Goal: Communication & Community: Ask a question

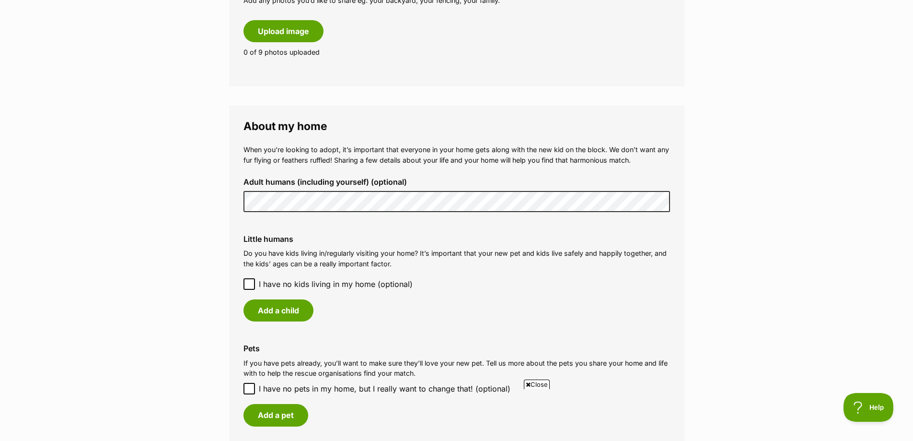
scroll to position [623, 0]
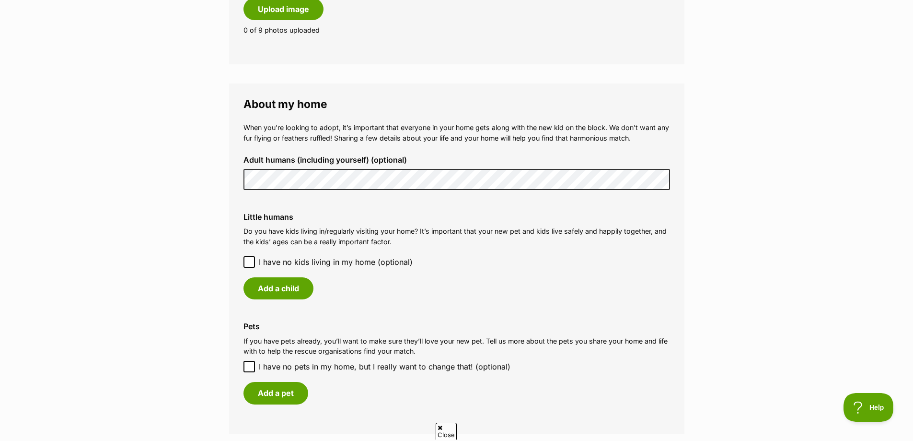
click at [250, 261] on icon at bounding box center [249, 262] width 6 height 4
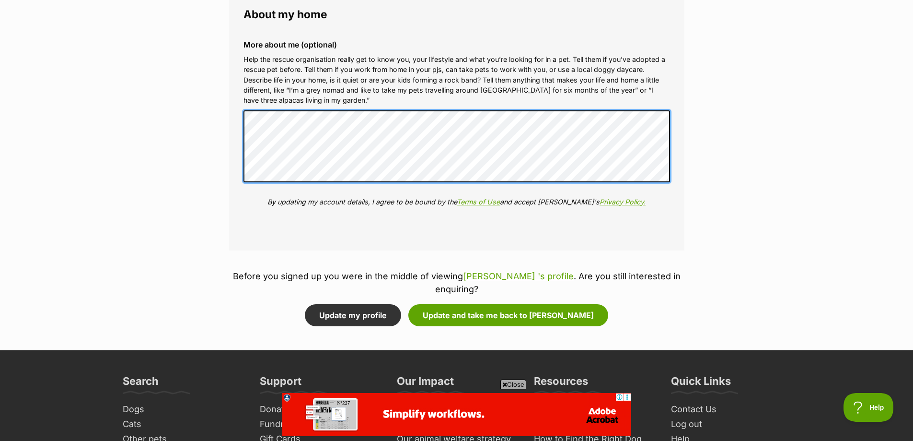
scroll to position [1055, 0]
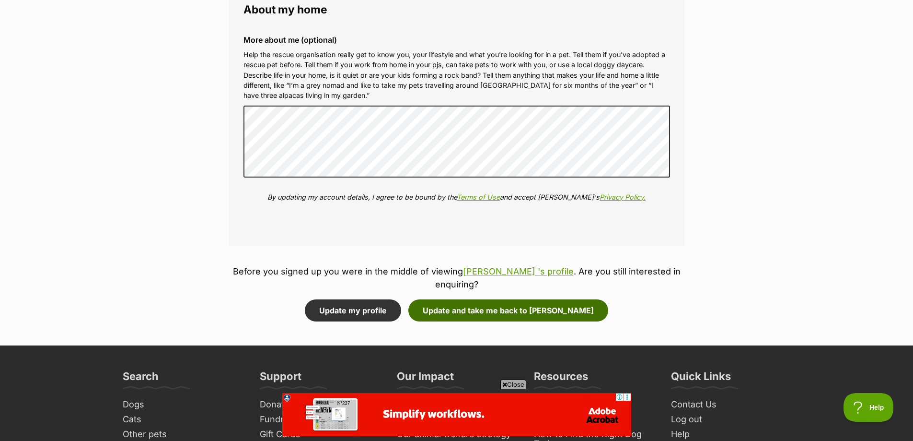
click at [502, 299] on button "Update and take me back to Bella" at bounding box center [509, 310] width 200 height 22
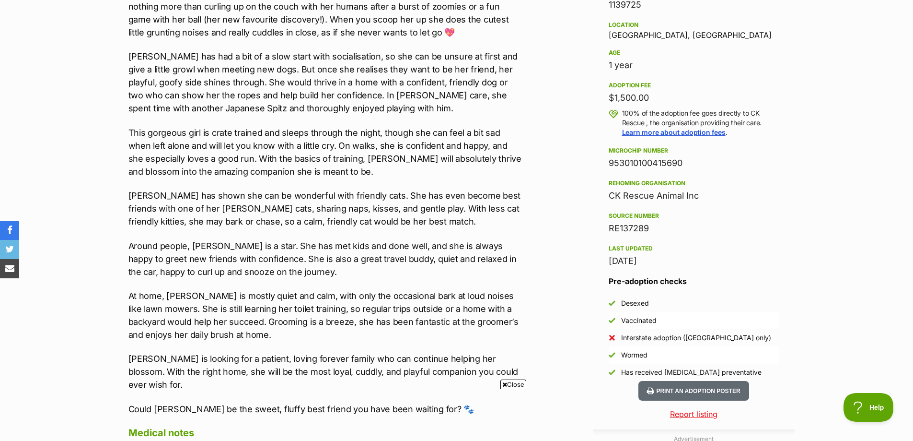
scroll to position [432, 0]
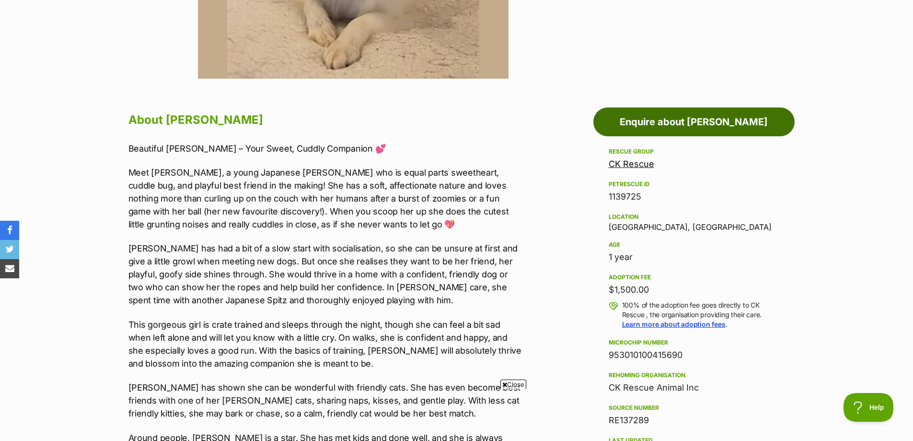
click at [691, 123] on link "Enquire about [PERSON_NAME]" at bounding box center [694, 121] width 201 height 29
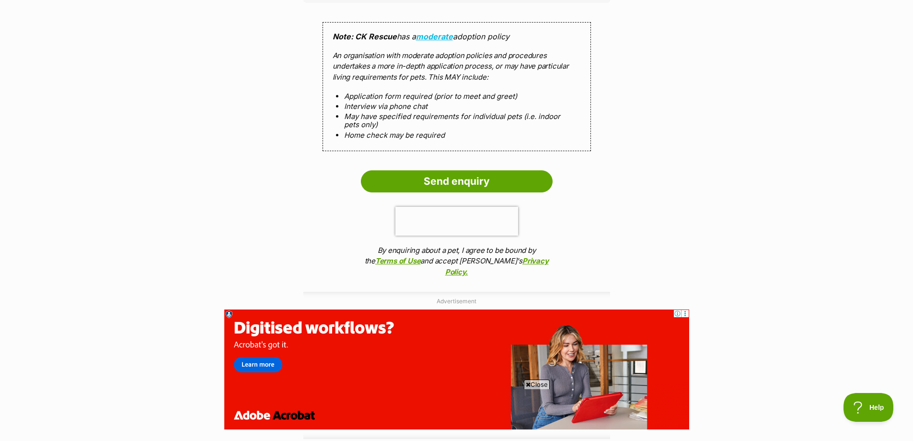
scroll to position [863, 0]
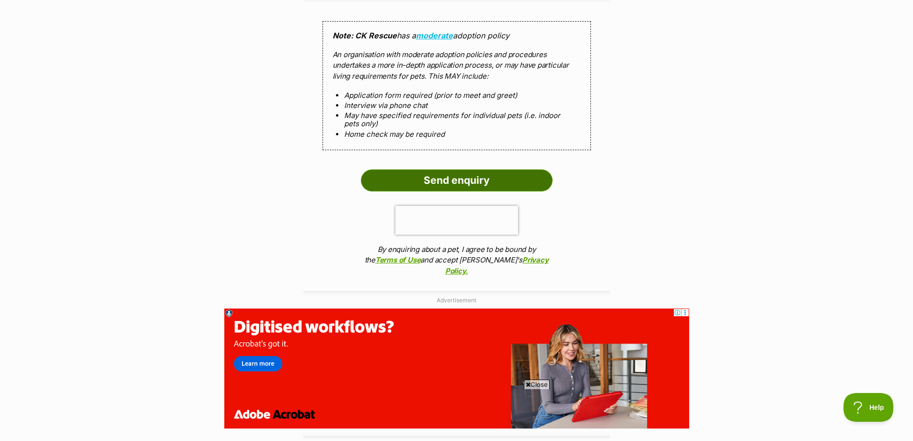
click at [449, 170] on input "Send enquiry" at bounding box center [457, 180] width 192 height 22
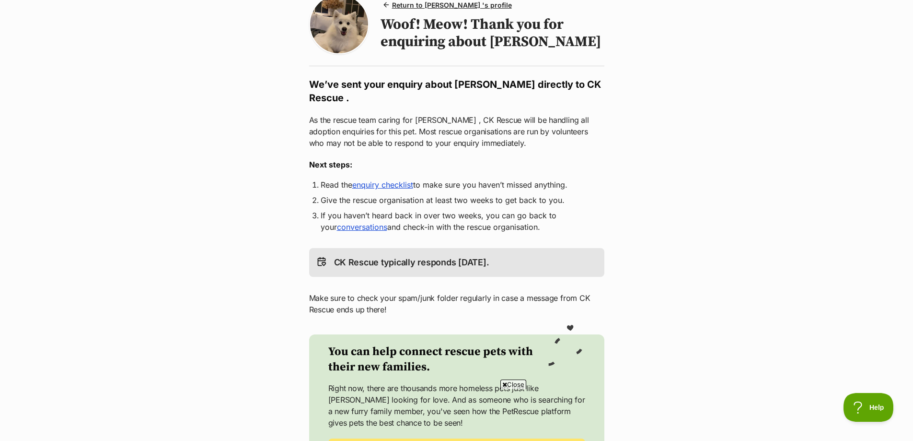
scroll to position [96, 0]
click at [380, 181] on link "enquiry checklist" at bounding box center [382, 186] width 61 height 10
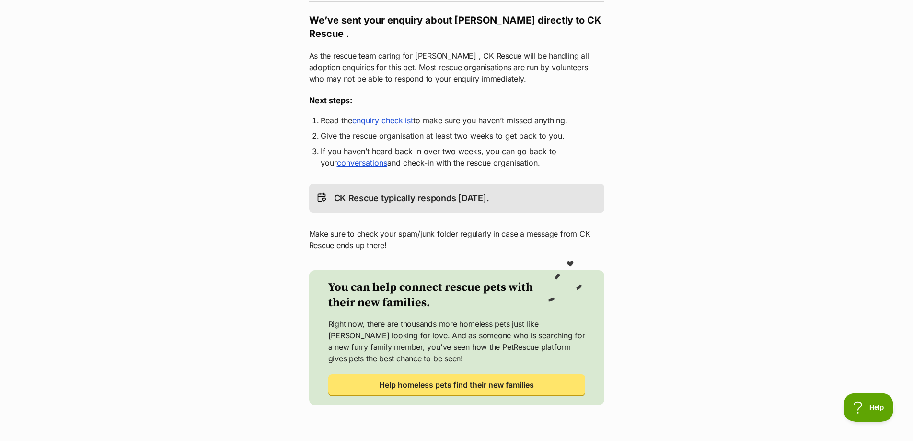
scroll to position [0, 0]
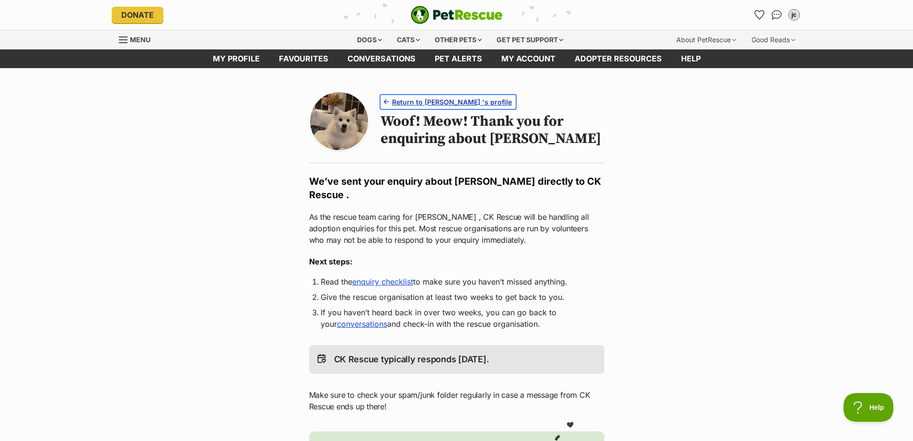
click at [419, 100] on span "Return to Bella 's profile" at bounding box center [452, 102] width 120 height 10
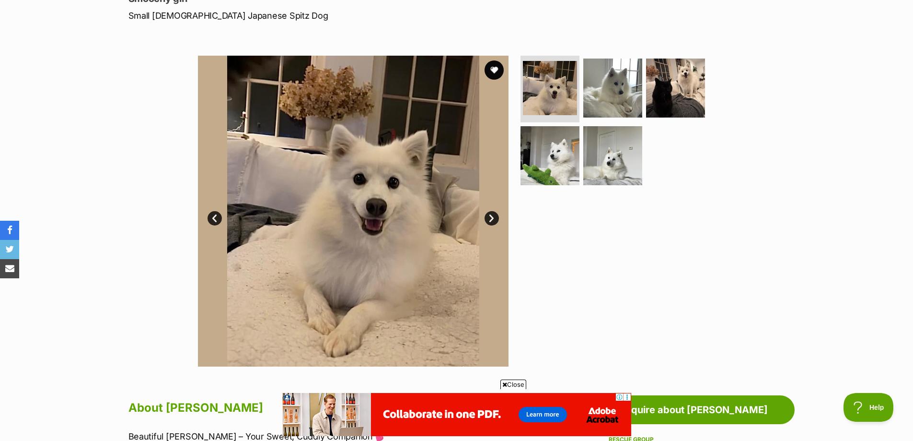
click at [494, 222] on link "Next" at bounding box center [492, 218] width 14 height 14
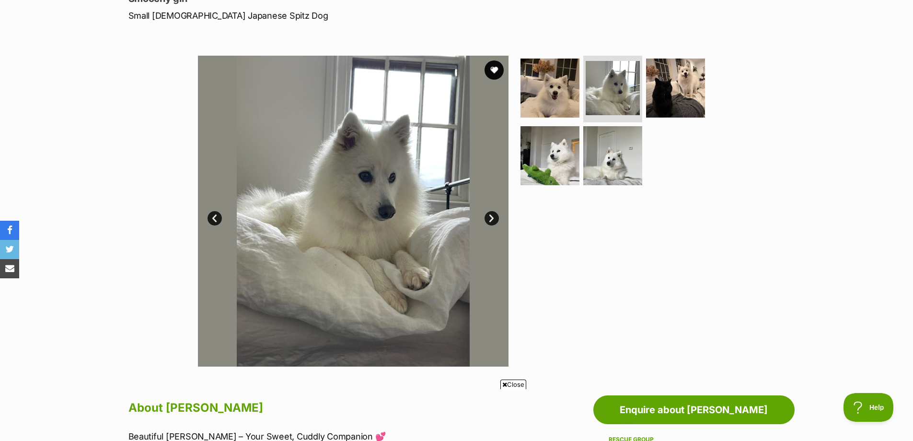
click at [494, 218] on link "Next" at bounding box center [492, 218] width 14 height 14
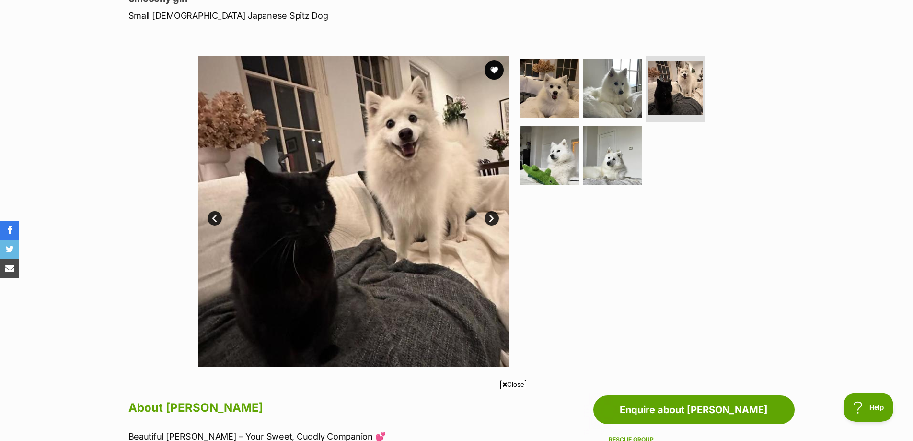
click at [492, 217] on link "Next" at bounding box center [492, 218] width 14 height 14
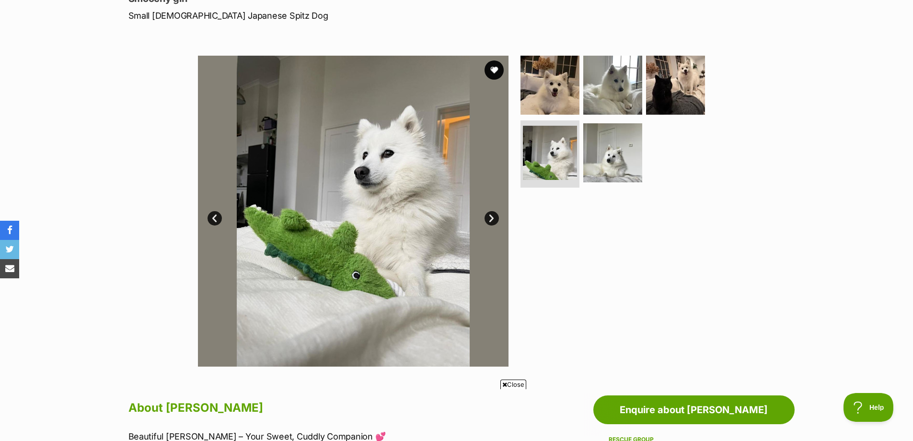
click at [492, 217] on link "Next" at bounding box center [492, 218] width 14 height 14
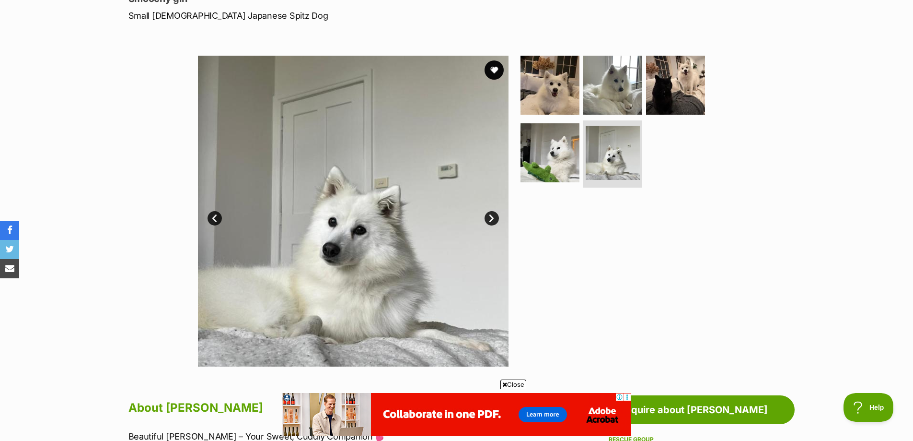
click at [492, 217] on link "Next" at bounding box center [492, 218] width 14 height 14
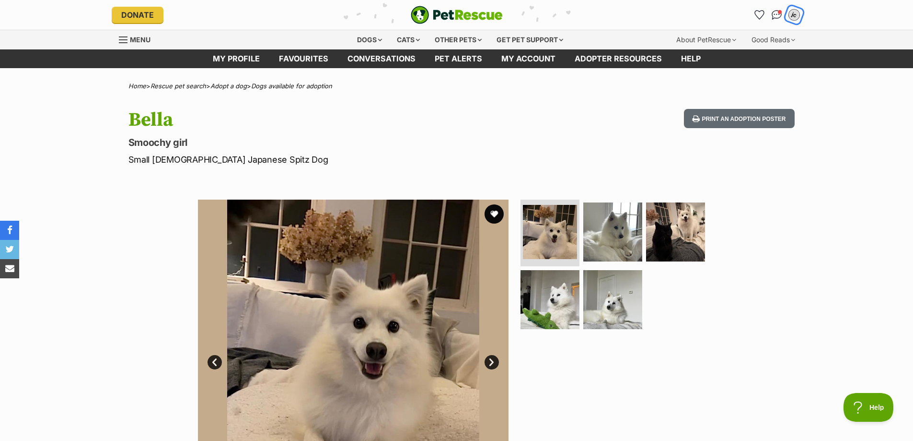
click at [791, 14] on div "jc" at bounding box center [794, 15] width 12 height 12
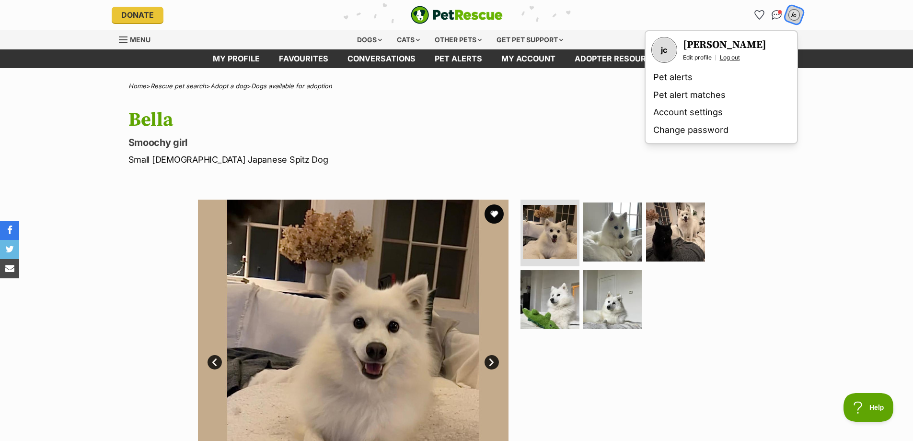
click at [733, 57] on link "Log out" at bounding box center [730, 58] width 20 height 8
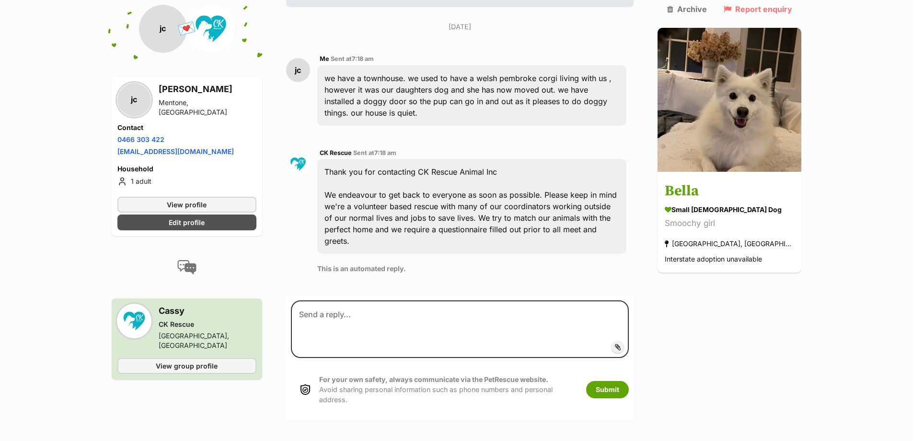
scroll to position [211, 0]
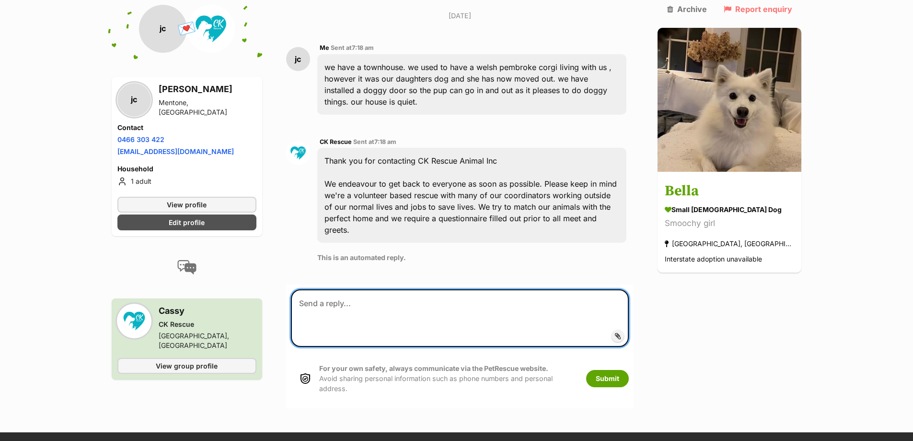
click at [312, 289] on textarea at bounding box center [460, 318] width 339 height 58
click at [312, 289] on textarea "we would like to adopt bella." at bounding box center [460, 318] width 339 height 58
click at [424, 289] on textarea "We would like to adopt bella." at bounding box center [460, 318] width 339 height 58
click at [511, 289] on textarea "We would like to adopt bella. Our first two dogs were Bule heelers" at bounding box center [460, 318] width 339 height 58
click at [513, 289] on textarea "We would like to adopt bella. Our first two dogs were Bule heelers" at bounding box center [460, 318] width 339 height 58
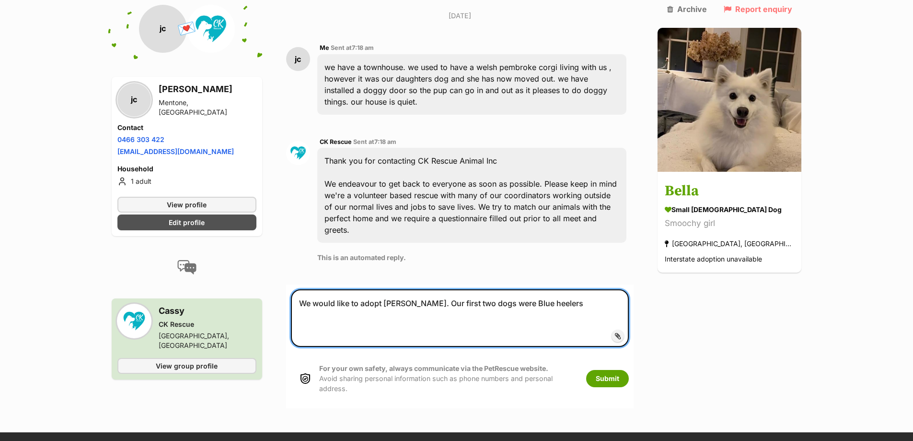
click at [552, 289] on textarea "We would like to adopt bella. Our first two dogs were Blue heelers" at bounding box center [460, 318] width 339 height 58
type textarea "We would like to adopt bella. Our first two dogs were Blue heelers, our second …"
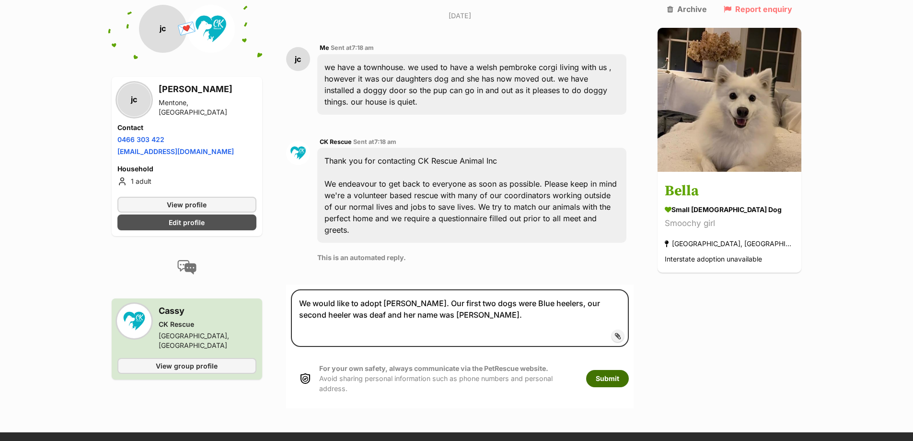
click at [627, 370] on button "Submit" at bounding box center [607, 378] width 43 height 17
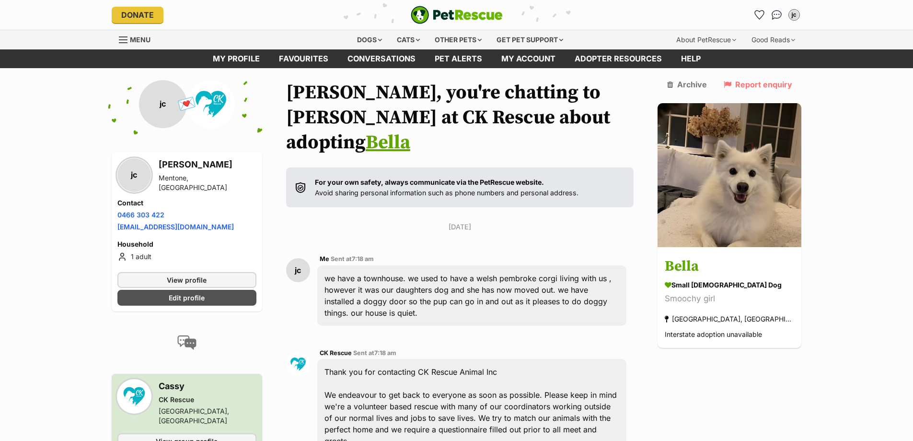
click at [131, 254] on li "1 adult" at bounding box center [186, 257] width 139 height 12
click at [120, 255] on span at bounding box center [122, 257] width 10 height 12
click at [143, 255] on li "1 adult" at bounding box center [186, 257] width 139 height 12
click at [190, 297] on span "Edit profile" at bounding box center [187, 297] width 36 height 10
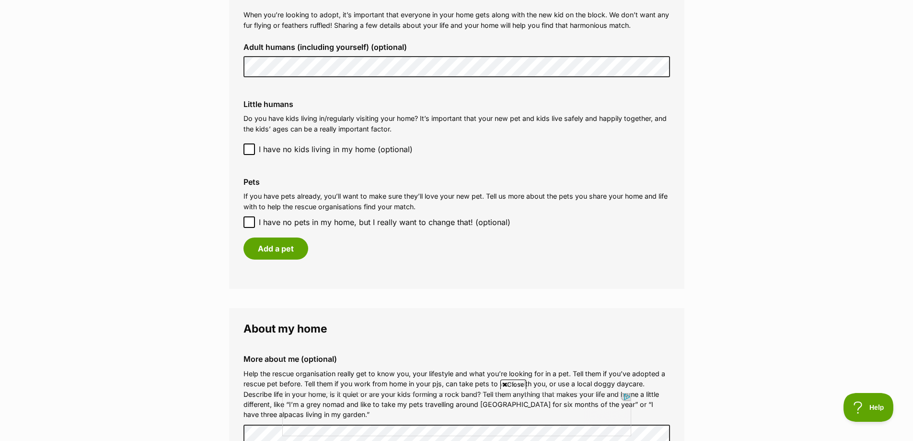
scroll to position [767, 0]
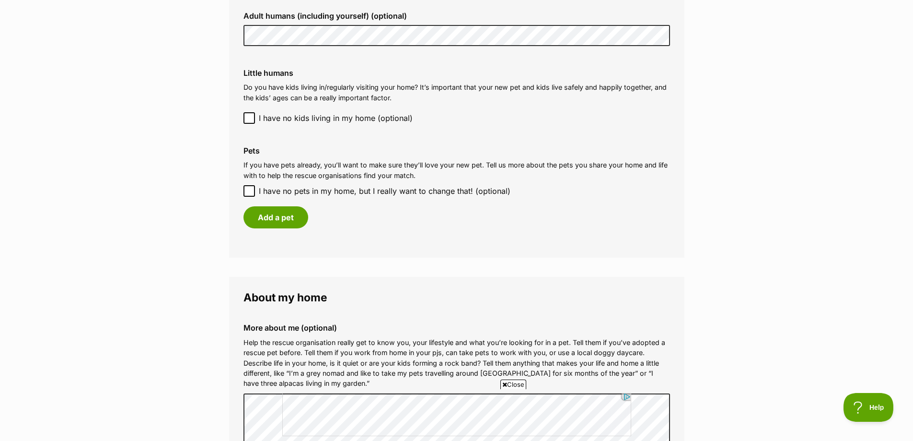
click at [248, 192] on icon at bounding box center [249, 191] width 6 height 4
click at [248, 192] on input "I have no pets in my home, but I really want to change that! (optional)" at bounding box center [250, 191] width 12 height 12
checkbox input "true"
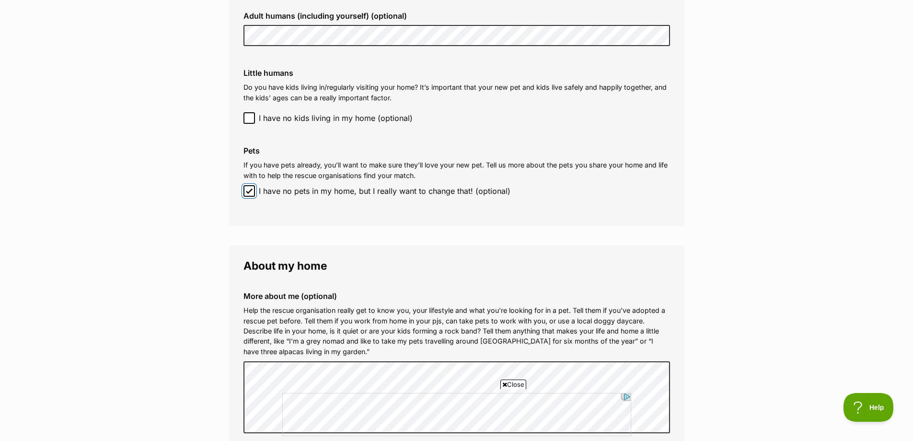
scroll to position [1007, 0]
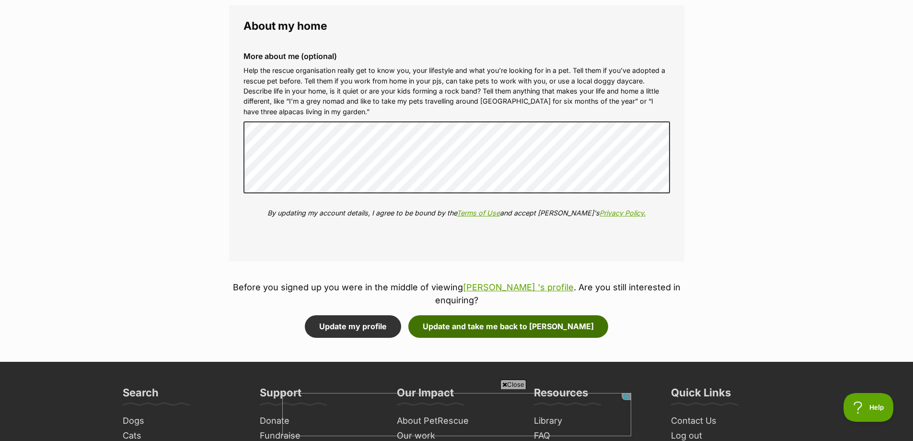
click at [486, 315] on button "Update and take me back to [PERSON_NAME]" at bounding box center [509, 326] width 200 height 22
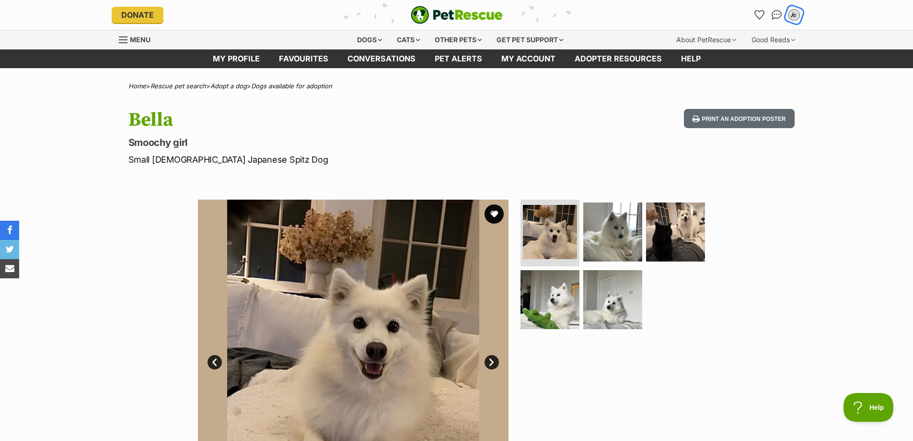
click at [795, 14] on div "jc" at bounding box center [794, 15] width 12 height 12
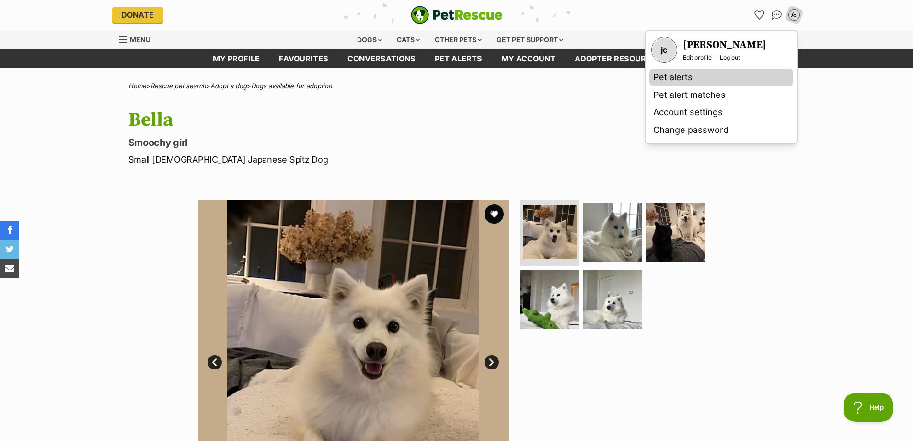
click at [684, 75] on link "Pet alerts" at bounding box center [722, 78] width 144 height 18
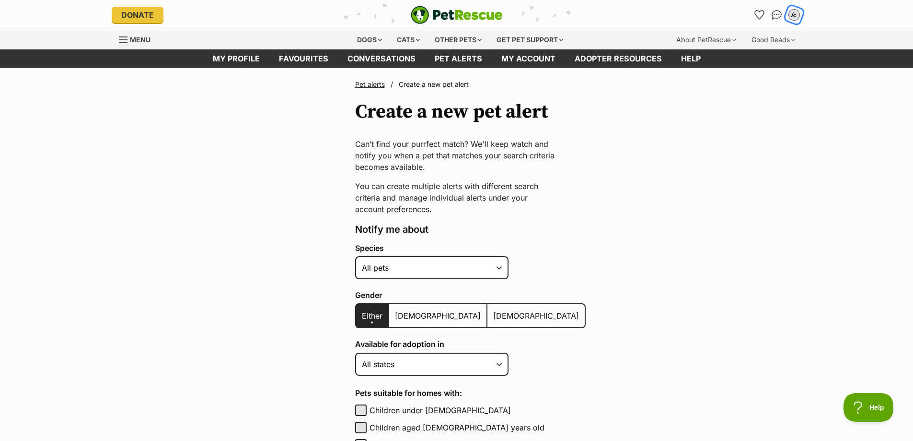
click at [794, 15] on div "jc" at bounding box center [794, 15] width 12 height 12
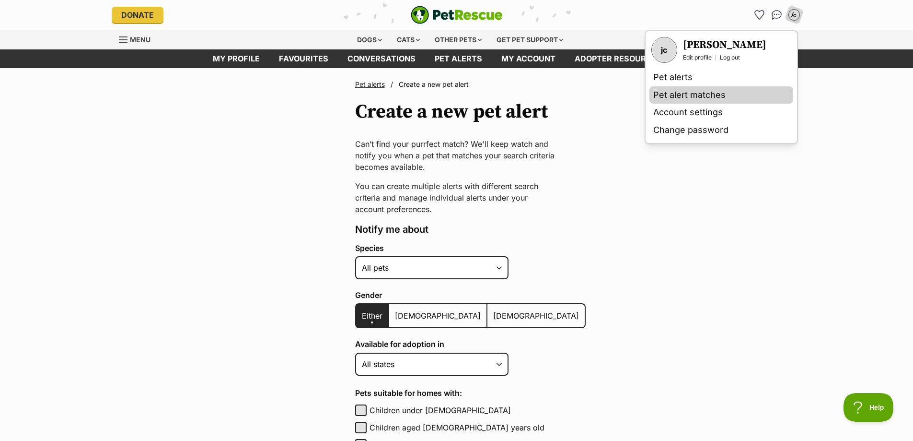
click at [713, 94] on link "Pet alert matches" at bounding box center [722, 95] width 144 height 18
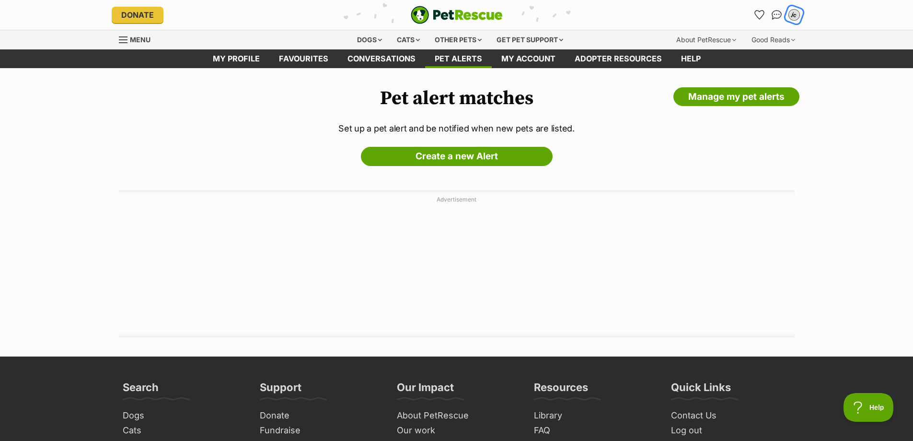
click at [792, 14] on div "jc" at bounding box center [794, 15] width 12 height 12
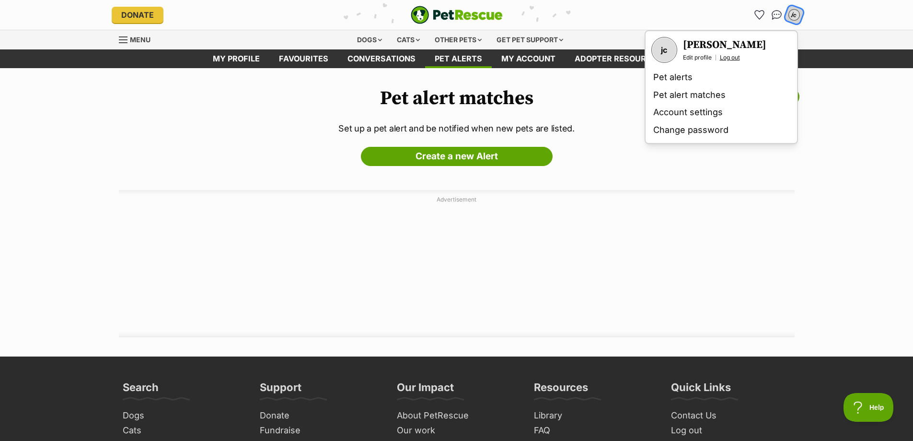
click at [737, 57] on link "Log out" at bounding box center [730, 58] width 20 height 8
